Goal: Information Seeking & Learning: Learn about a topic

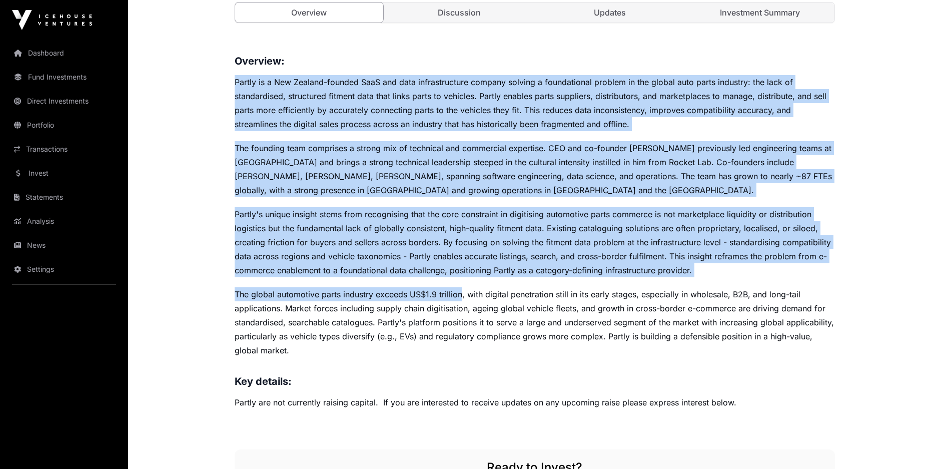
scroll to position [400, 0]
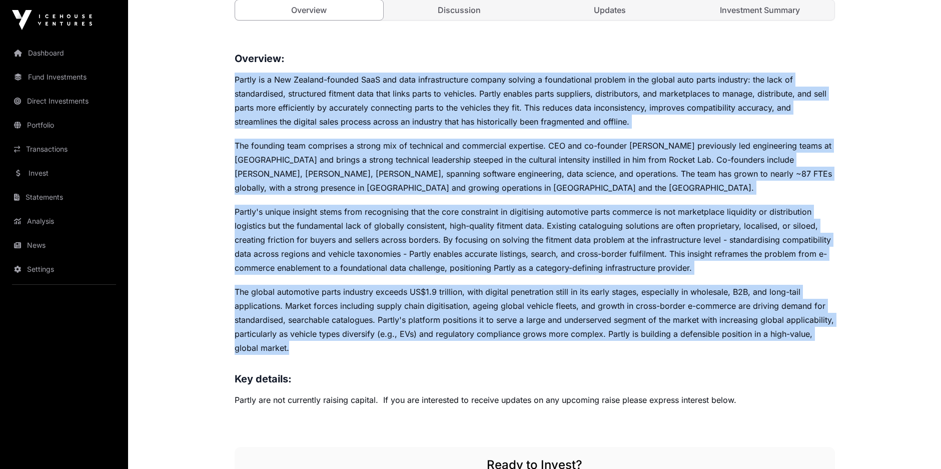
drag, startPoint x: 235, startPoint y: 279, endPoint x: 282, endPoint y: 343, distance: 79.8
click at [282, 343] on div "Overview: Partly is a New Zealand-founded SaaS and data infrastructure company …" at bounding box center [535, 229] width 600 height 356
copy div "Partly is a New Zealand-founded SaaS and data infrastructure company solving a …"
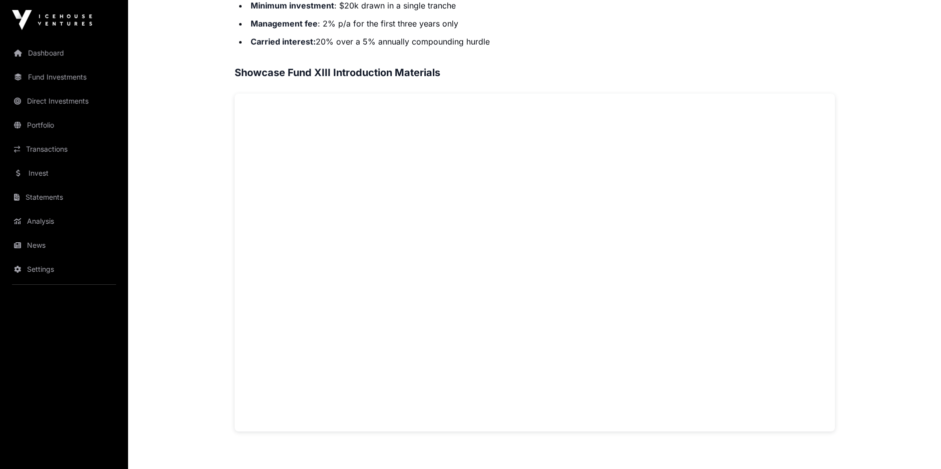
scroll to position [650, 0]
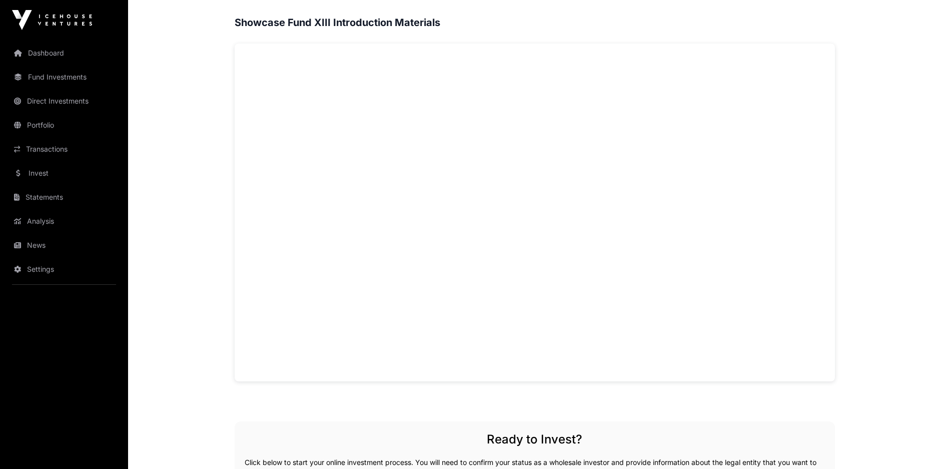
click at [154, 167] on main "Showcase 2025 Showcase Fund XIII Open Showcase Fund XIII Fund Icehouse Ventures…" at bounding box center [534, 95] width 813 height 1410
click at [148, 119] on main "Showcase 2025 Showcase Fund XIII Open Showcase Fund XIII Fund Icehouse Ventures…" at bounding box center [534, 95] width 813 height 1410
